Goal: Transaction & Acquisition: Book appointment/travel/reservation

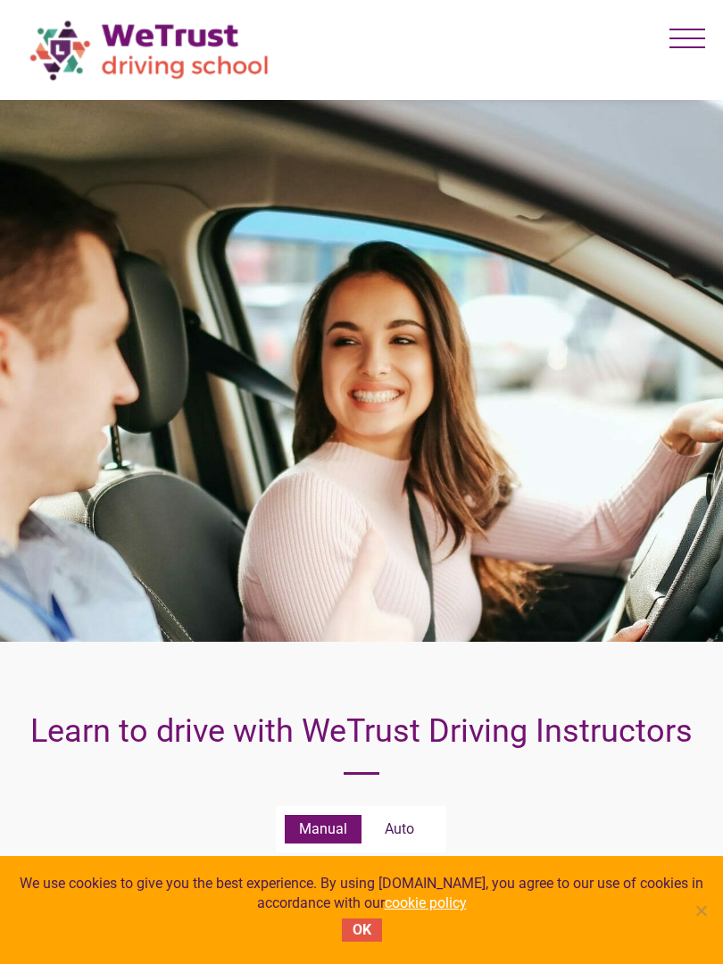
scroll to position [1568, 0]
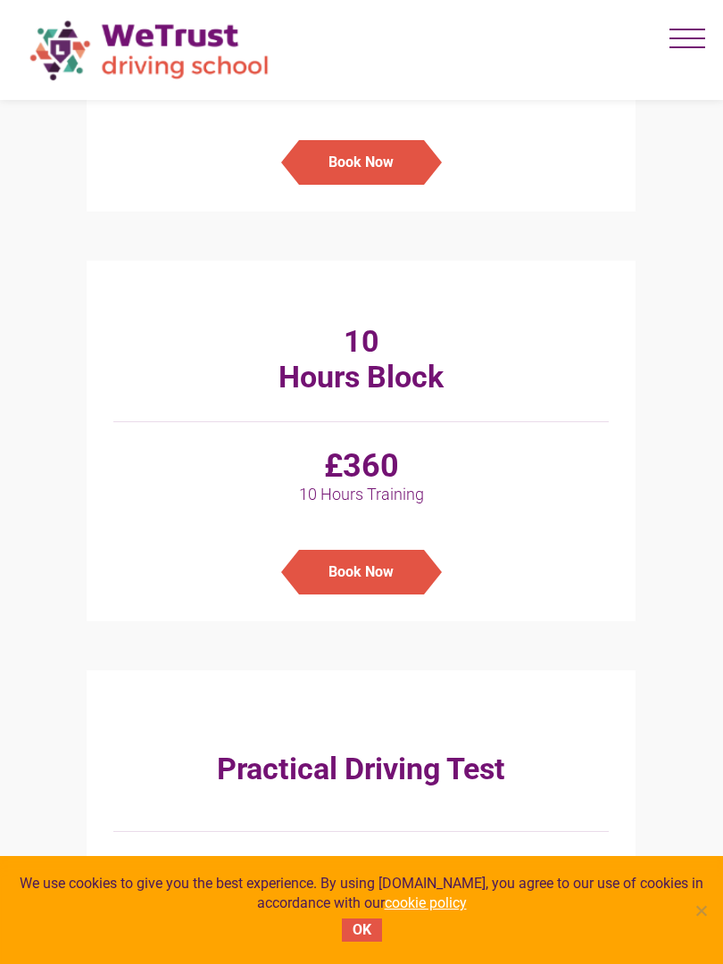
click at [138, 418] on div "10 Hours Block" at bounding box center [360, 366] width 495 height 112
click at [358, 751] on h3 "Practical Driving Test" at bounding box center [361, 768] width 288 height 98
click at [172, 842] on div "Practical Driving Test £150 Car Hire + An Hour Book Now" at bounding box center [361, 850] width 549 height 360
click at [528, 535] on link "Book Now" at bounding box center [360, 554] width 495 height 80
type input "Manual - 10Hours Block : £360"
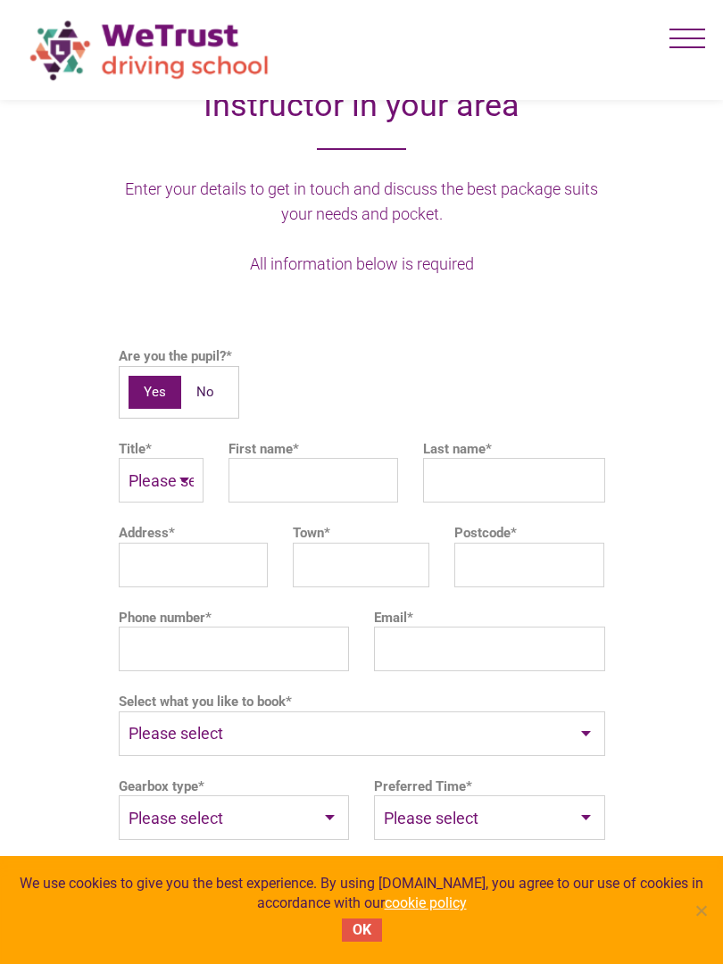
scroll to position [7193, 0]
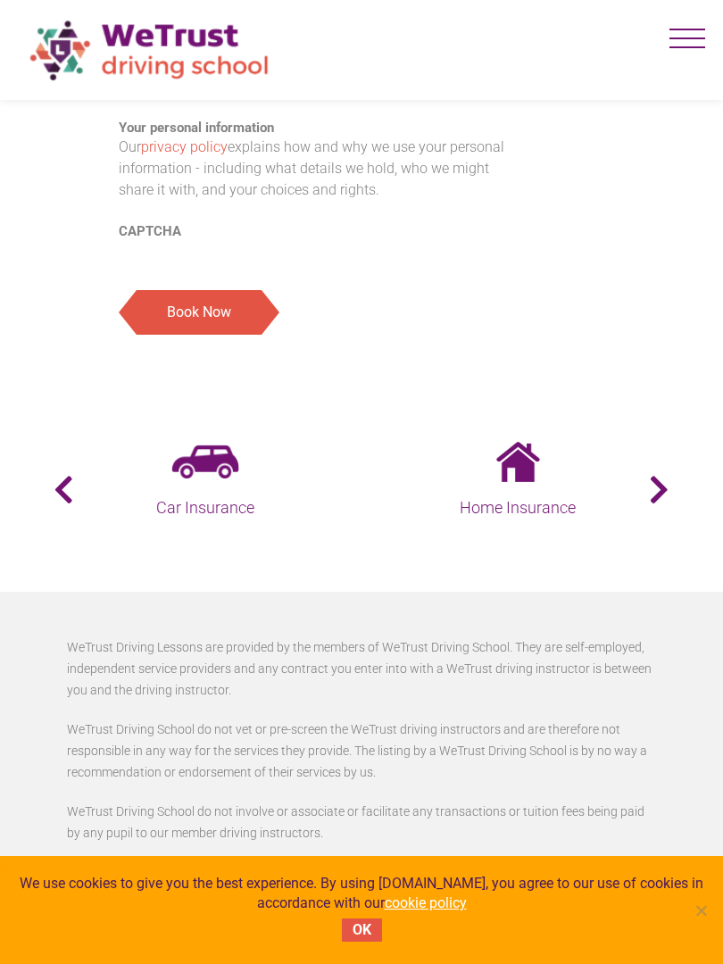
click at [265, 834] on p "WeTrust Driving School do not involve or associate or facilitate any transactio…" at bounding box center [361, 821] width 589 height 43
click at [423, 474] on link "Home Insurance" at bounding box center [517, 481] width 303 height 79
click at [462, 592] on section "Business Energy Personal Loans Car Hire Mortgages Car Insurance Home Insurance …" at bounding box center [361, 489] width 723 height 203
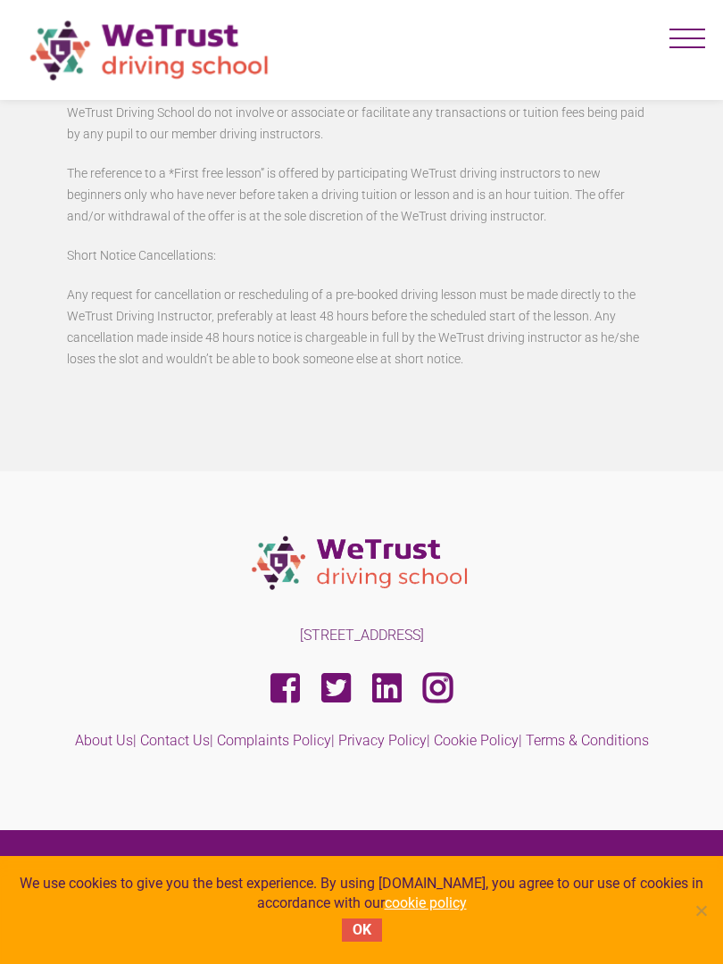
scroll to position [8237, 0]
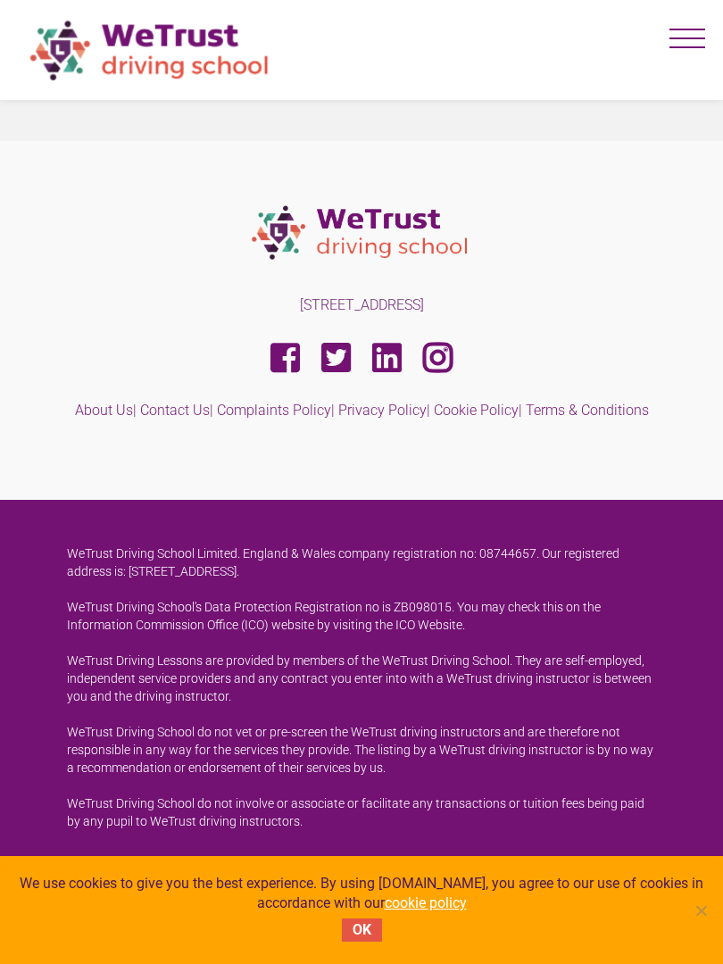
click at [587, 374] on p at bounding box center [361, 358] width 589 height 34
click at [163, 751] on p "WeTrust Driving School do not vet or pre-screen the WeTrust driving instructors…" at bounding box center [361, 750] width 589 height 54
click at [411, 534] on section "WeTrust Driving School Limited. England & Wales company registration no: 087446…" at bounding box center [361, 696] width 723 height 393
